Goal: Find specific page/section: Find specific page/section

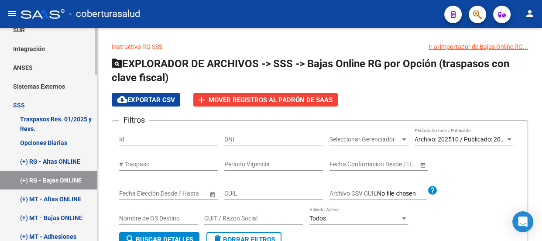
scroll to position [476, 0]
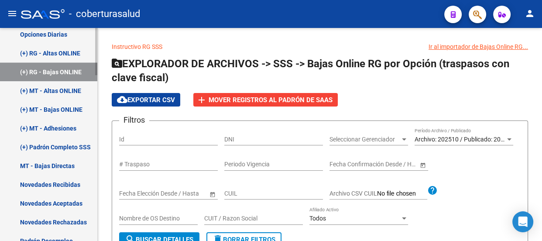
click at [66, 182] on link "Novedades Recibidas" at bounding box center [48, 184] width 97 height 19
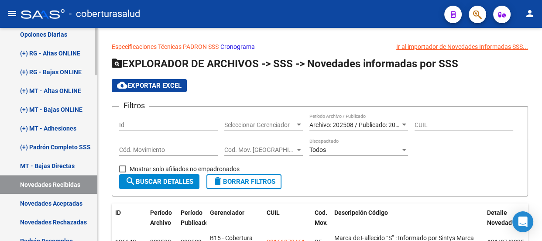
scroll to position [437, 0]
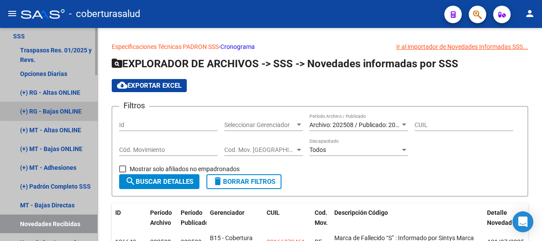
click at [61, 109] on link "(+) RG - Bajas ONLINE" at bounding box center [48, 111] width 97 height 19
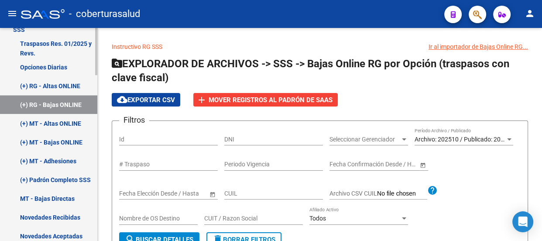
scroll to position [430, 0]
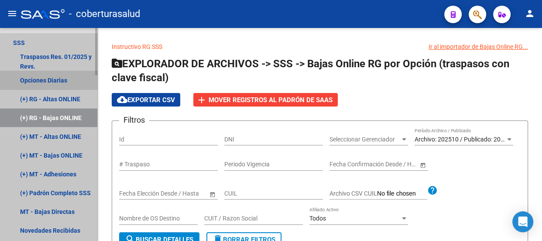
click at [57, 81] on link "Opciones Diarias" at bounding box center [48, 80] width 97 height 19
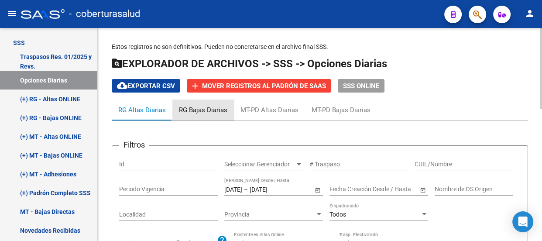
click at [210, 107] on div "RG Bajas Diarias" at bounding box center [203, 110] width 48 height 10
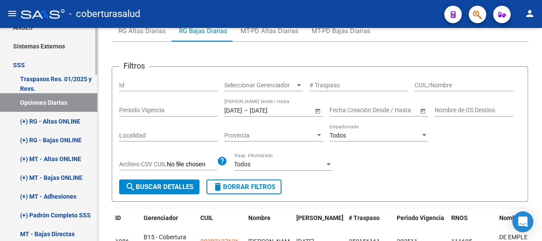
scroll to position [390, 0]
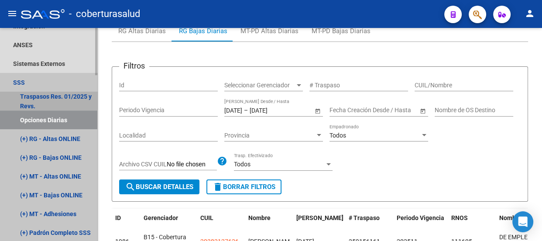
click at [43, 95] on link "Traspasos Res. 01/2025 y Revs." at bounding box center [48, 101] width 97 height 19
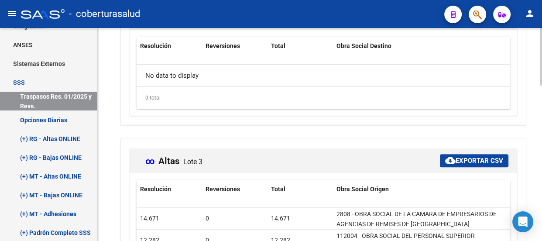
scroll to position [179, 0]
